Goal: Navigation & Orientation: Find specific page/section

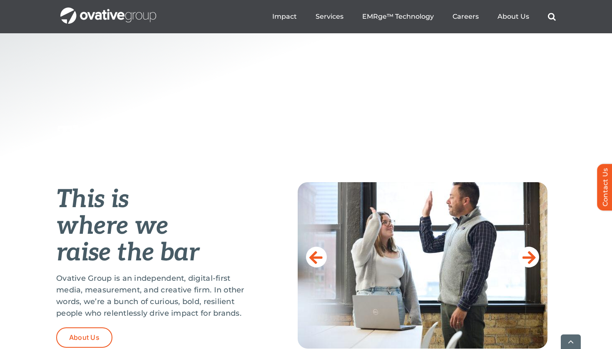
scroll to position [299, 0]
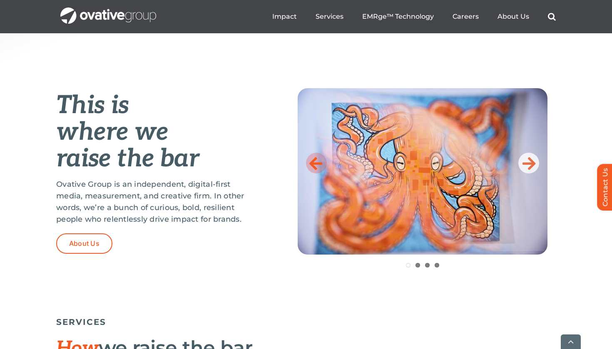
click at [322, 166] on icon at bounding box center [315, 163] width 13 height 17
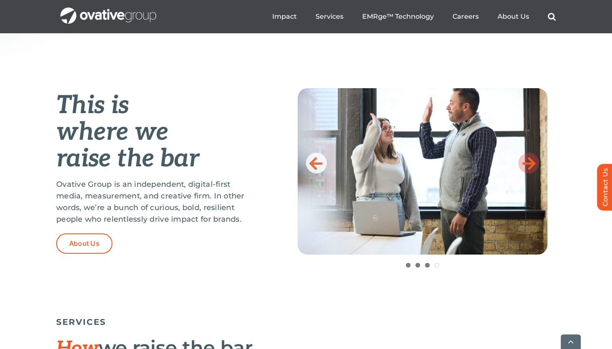
click at [529, 165] on icon at bounding box center [528, 163] width 13 height 17
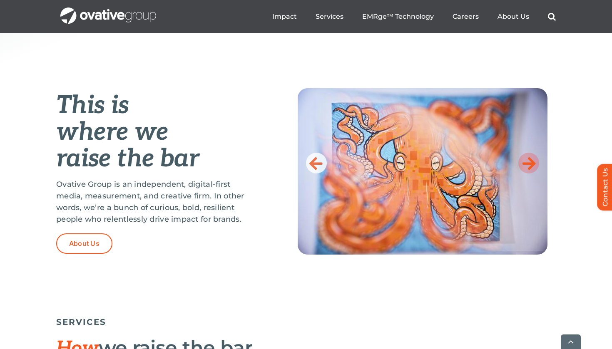
click at [529, 165] on icon at bounding box center [528, 163] width 13 height 17
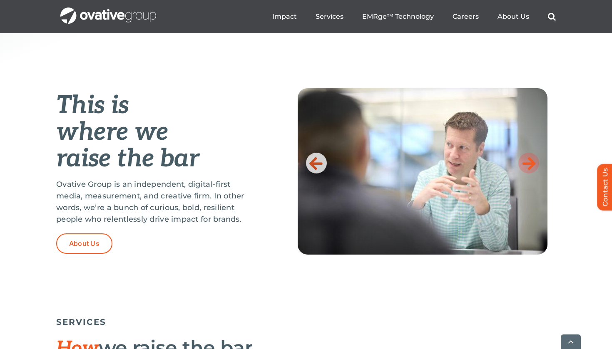
click at [529, 165] on icon at bounding box center [528, 163] width 13 height 17
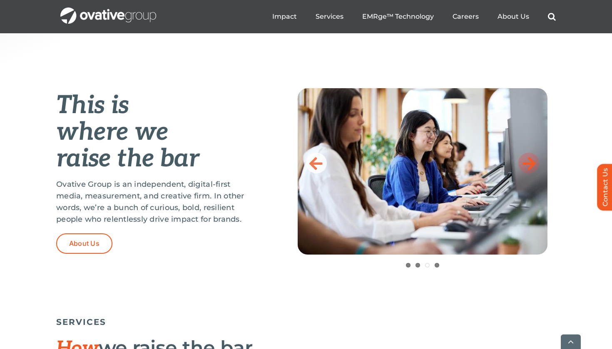
click at [529, 165] on icon at bounding box center [528, 163] width 13 height 17
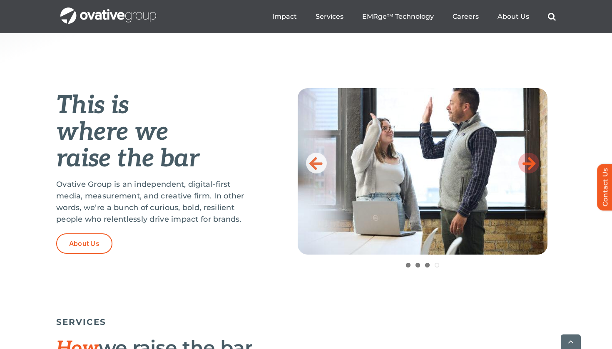
click at [529, 165] on icon at bounding box center [528, 163] width 13 height 17
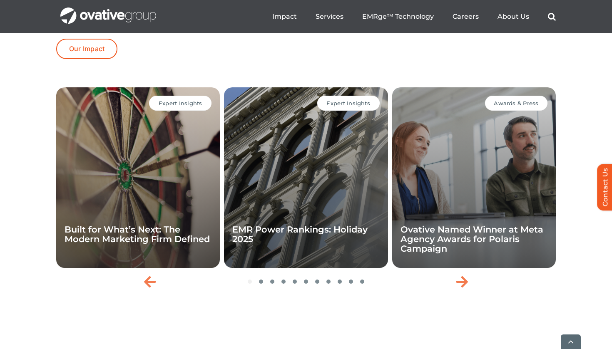
scroll to position [1748, 0]
click at [463, 288] on icon "Next slide" at bounding box center [462, 281] width 12 height 13
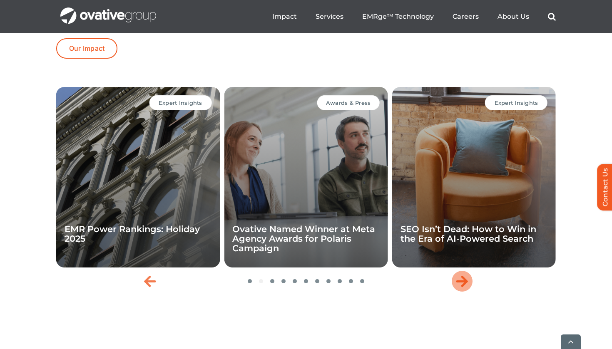
click at [463, 288] on icon "Next slide" at bounding box center [462, 281] width 12 height 13
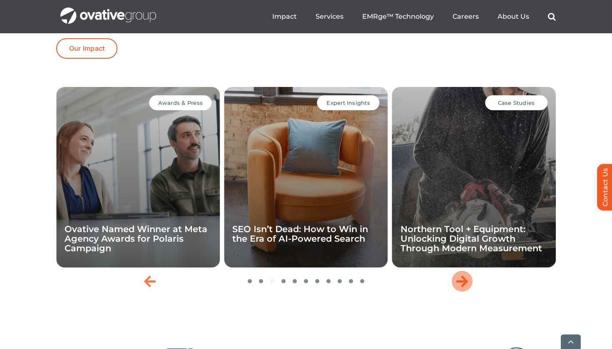
click at [463, 288] on icon "Next slide" at bounding box center [462, 281] width 12 height 13
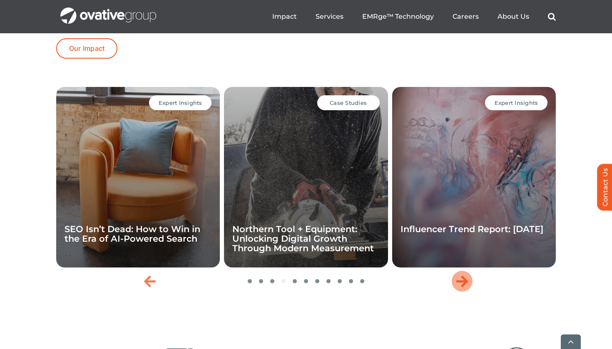
click at [463, 288] on icon "Next slide" at bounding box center [462, 281] width 12 height 13
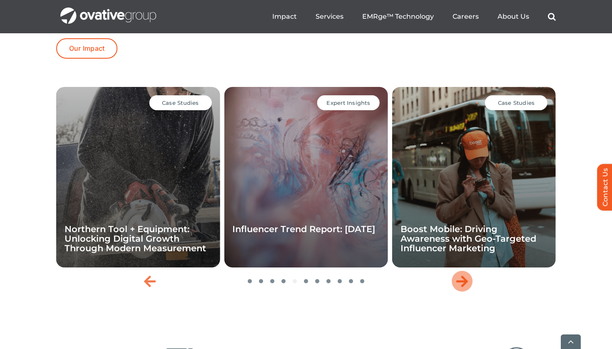
click at [463, 288] on icon "Next slide" at bounding box center [462, 281] width 12 height 13
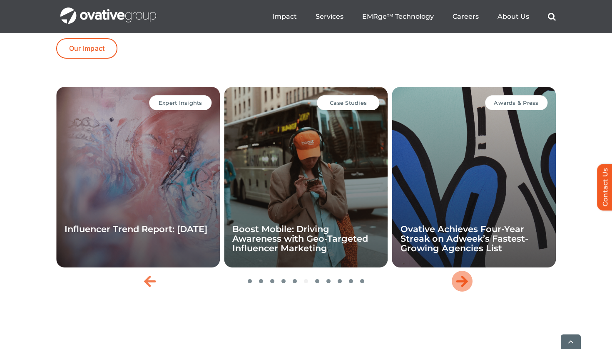
click at [463, 288] on icon "Next slide" at bounding box center [462, 281] width 12 height 13
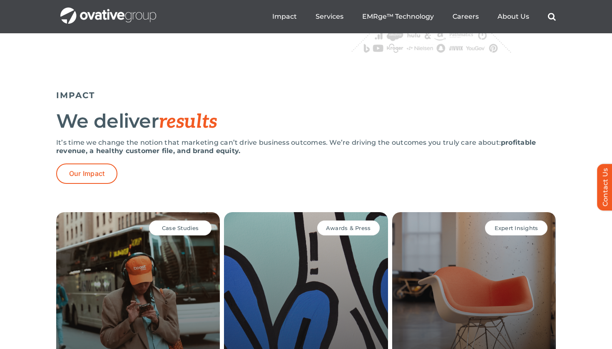
scroll to position [1615, 0]
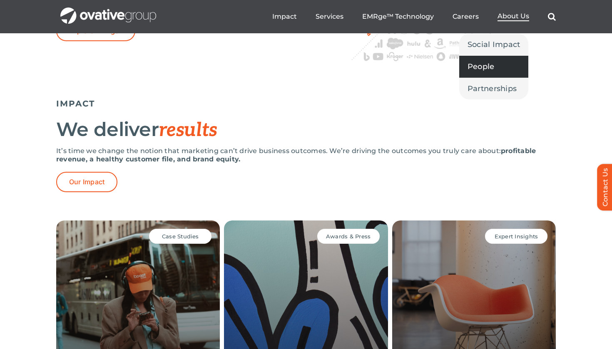
click at [482, 67] on span "People" at bounding box center [480, 67] width 27 height 12
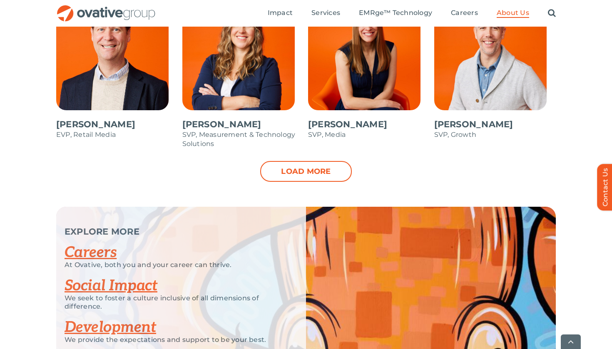
scroll to position [924, 0]
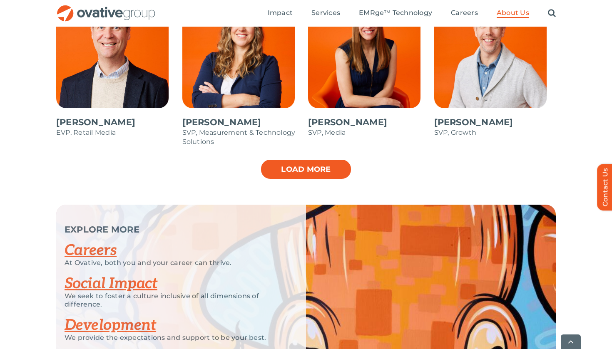
click at [326, 178] on link "Load more" at bounding box center [306, 169] width 92 height 21
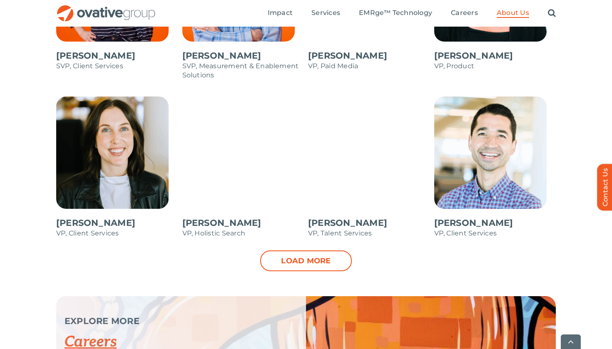
scroll to position [1159, 0]
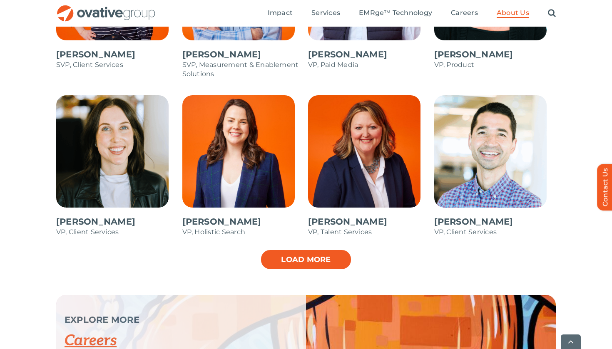
click at [340, 258] on link "Load more" at bounding box center [306, 259] width 92 height 21
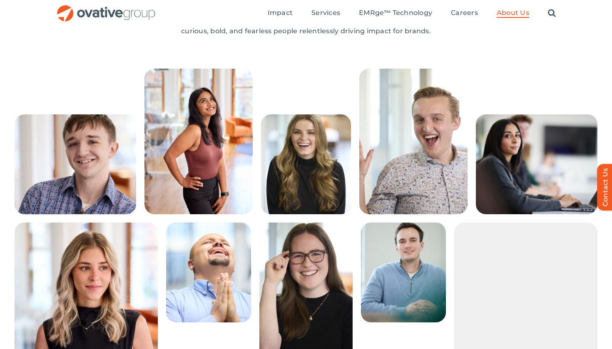
scroll to position [165, 0]
